Goal: Task Accomplishment & Management: Manage account settings

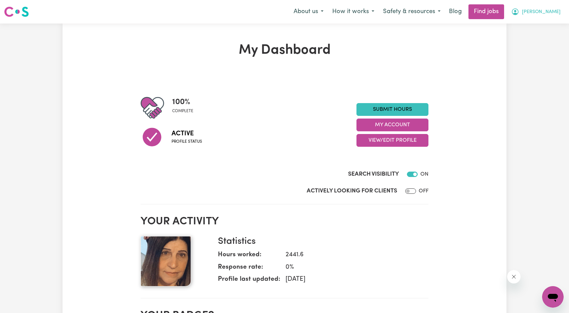
click at [552, 14] on span "[PERSON_NAME]" at bounding box center [541, 11] width 39 height 7
click at [543, 23] on link "My Account" at bounding box center [537, 26] width 53 height 13
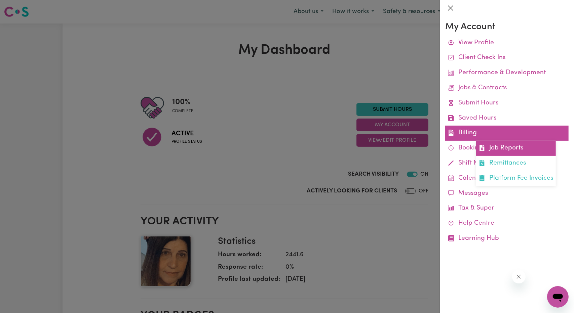
click at [485, 144] on span at bounding box center [482, 149] width 6 height 10
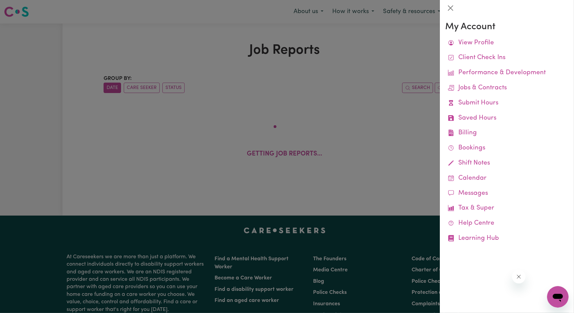
click at [370, 109] on div at bounding box center [287, 156] width 574 height 313
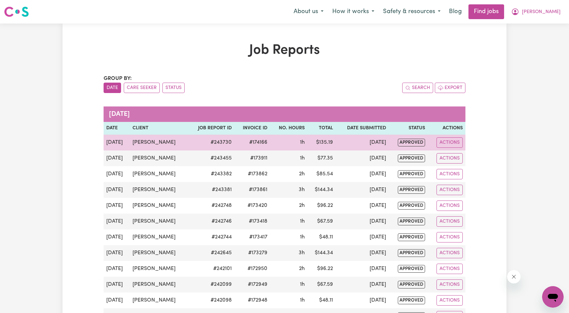
drag, startPoint x: 165, startPoint y: 144, endPoint x: 132, endPoint y: 147, distance: 33.1
click at [132, 147] on td "Stella Di Giantomasso" at bounding box center [159, 143] width 58 height 16
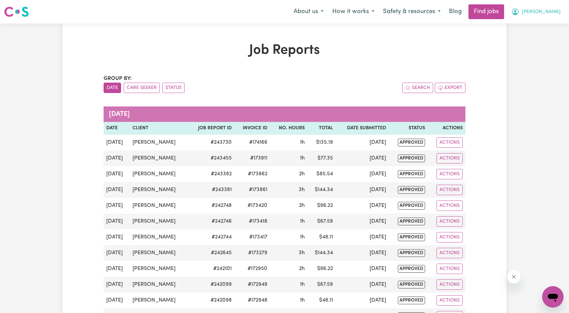
click at [557, 13] on span "Julie" at bounding box center [541, 11] width 39 height 7
click at [532, 55] on link "Logout" at bounding box center [537, 51] width 53 height 13
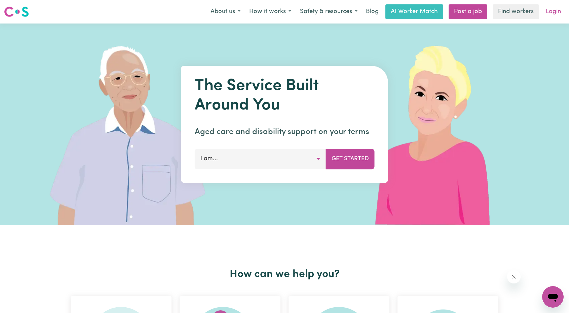
click at [554, 14] on link "Login" at bounding box center [553, 11] width 23 height 15
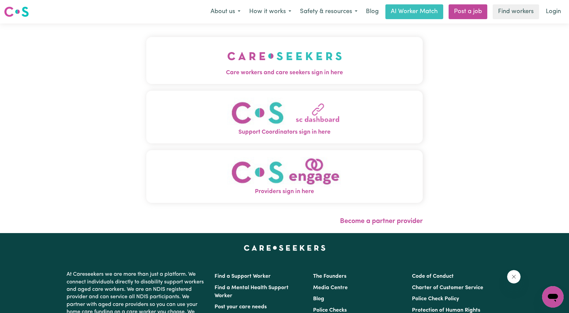
click at [281, 61] on img "Care workers and care seekers sign in here" at bounding box center [284, 56] width 115 height 25
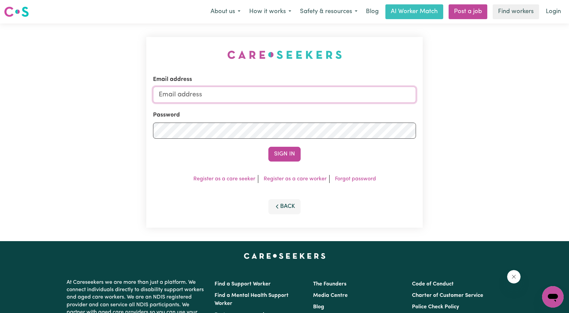
click at [305, 90] on input "Email address" at bounding box center [284, 95] width 263 height 16
drag, startPoint x: 192, startPoint y: 92, endPoint x: 350, endPoint y: 106, distance: 159.3
click at [347, 106] on form "Email address superuser~ethan@careseekers.com.au Password Sign In" at bounding box center [284, 118] width 263 height 86
type input "superuser~angiedong@careseekers.com.au"
click at [286, 147] on button "Sign In" at bounding box center [284, 154] width 32 height 15
